Goal: Check status

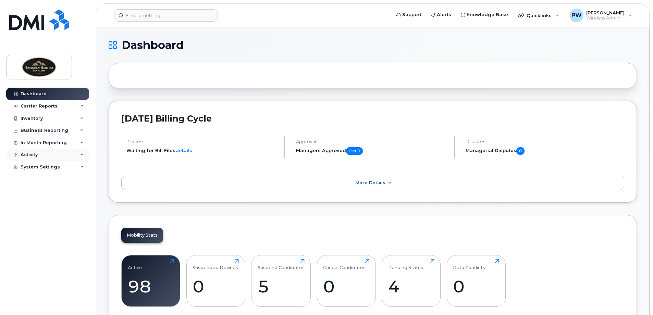
click at [85, 156] on div "Activity" at bounding box center [47, 155] width 83 height 12
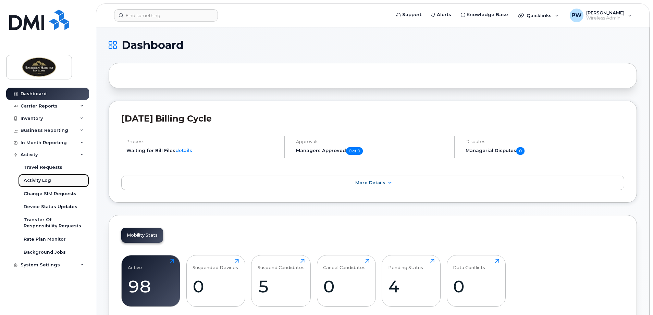
click at [36, 180] on div "Activity Log" at bounding box center [37, 180] width 27 height 6
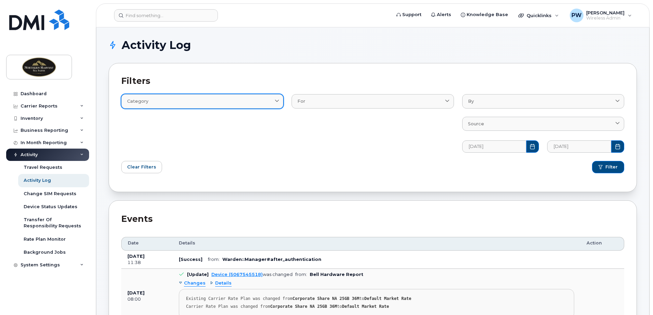
click at [276, 101] on icon at bounding box center [277, 101] width 4 height 4
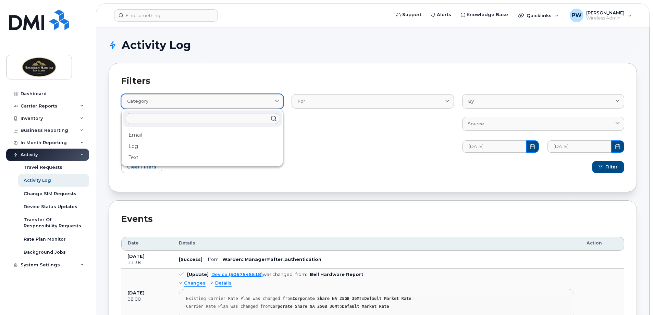
click at [276, 101] on icon at bounding box center [277, 101] width 4 height 4
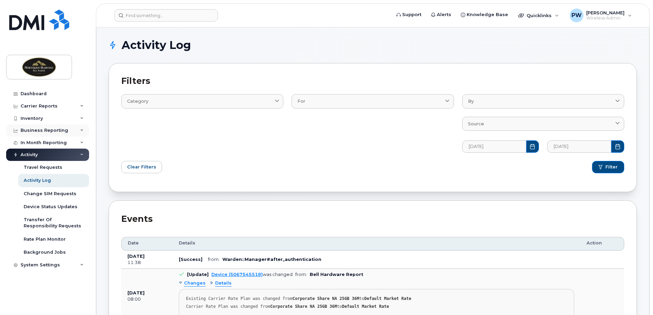
click at [80, 130] on icon at bounding box center [81, 130] width 3 height 3
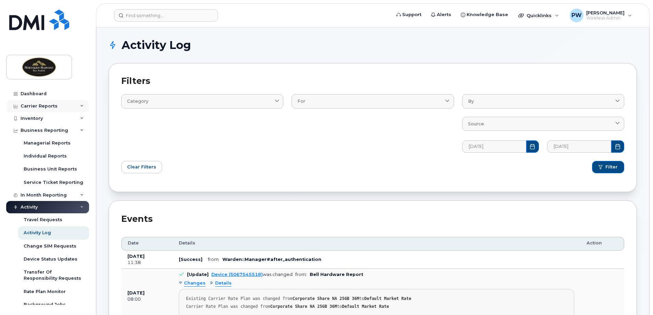
click at [80, 107] on icon at bounding box center [81, 105] width 3 height 3
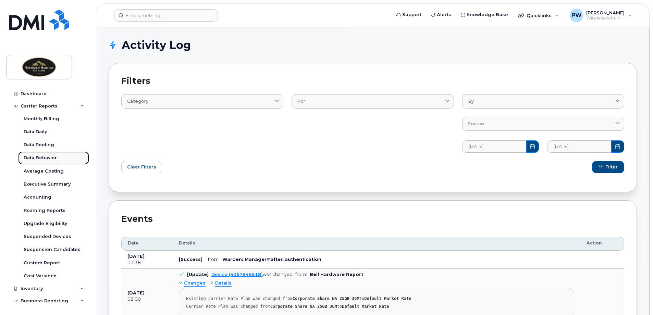
click at [45, 157] on div "Data Behavior" at bounding box center [40, 158] width 33 height 6
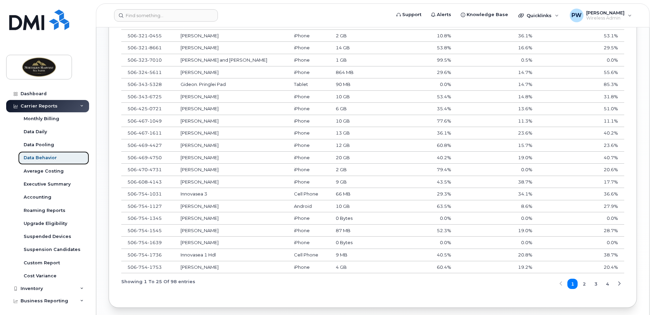
scroll to position [514, 0]
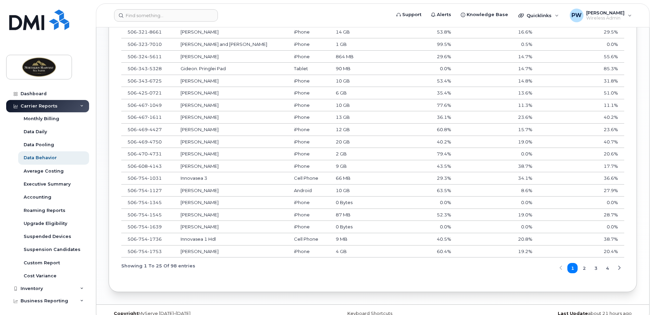
click at [583, 269] on span "2" at bounding box center [584, 268] width 3 height 7
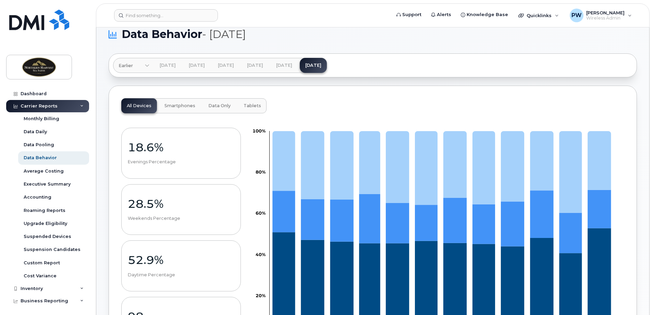
scroll to position [11, 0]
click at [188, 108] on span "Smartphones" at bounding box center [179, 106] width 31 height 5
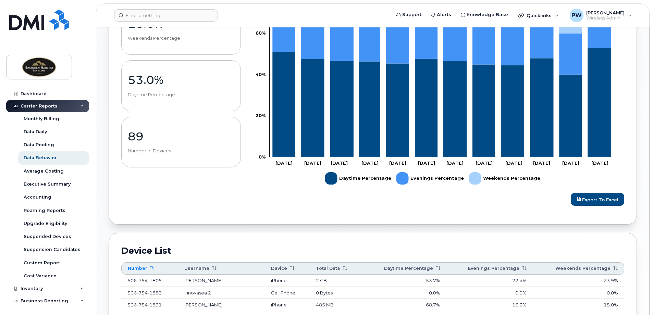
scroll to position [422, 0]
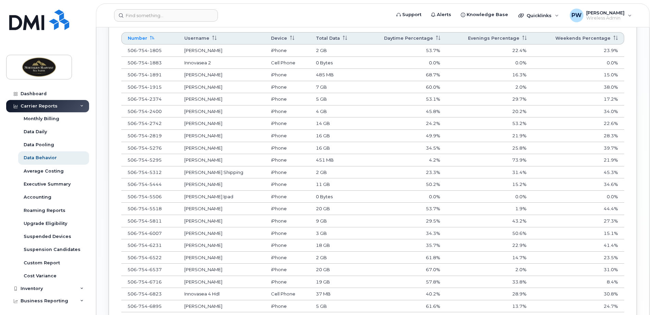
click at [201, 39] on th "Username" at bounding box center [221, 38] width 87 height 12
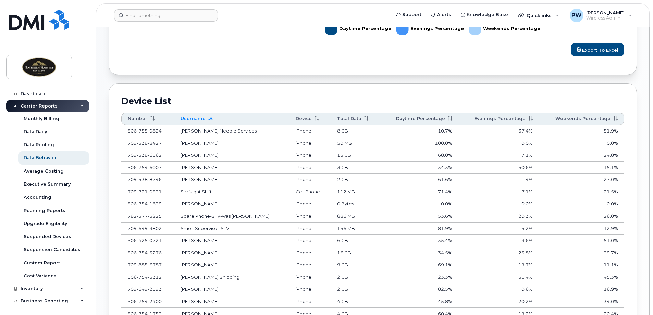
scroll to position [320, 0]
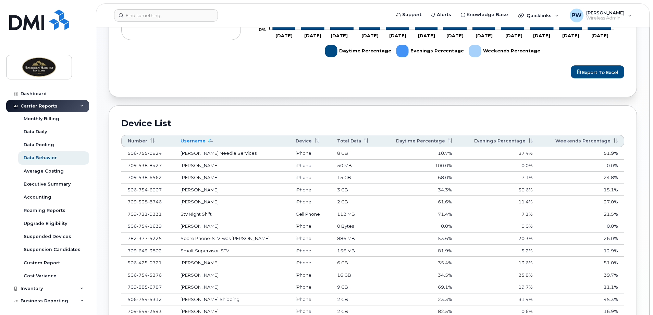
click at [194, 142] on th "Username" at bounding box center [231, 141] width 115 height 12
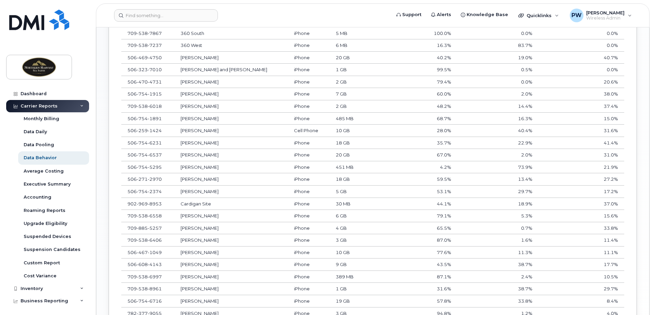
scroll to position [491, 0]
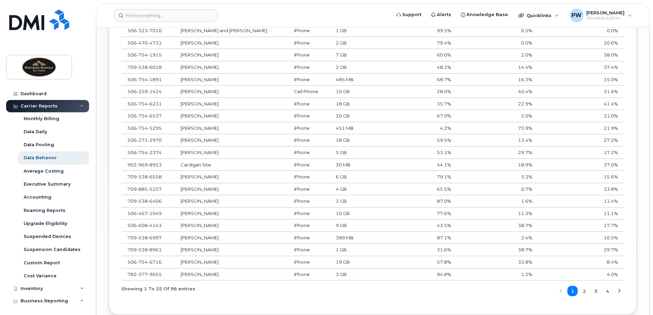
click at [585, 291] on span "2" at bounding box center [584, 291] width 3 height 7
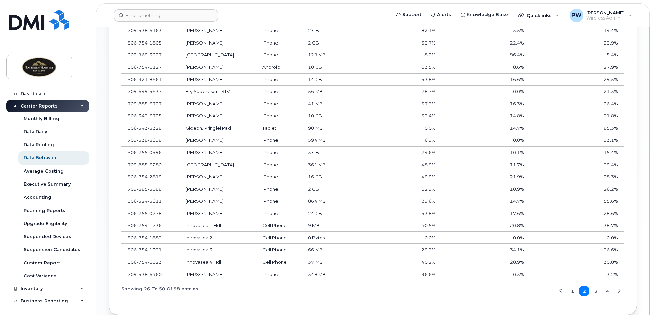
scroll to position [46, 0]
